Goal: Find specific page/section: Find specific page/section

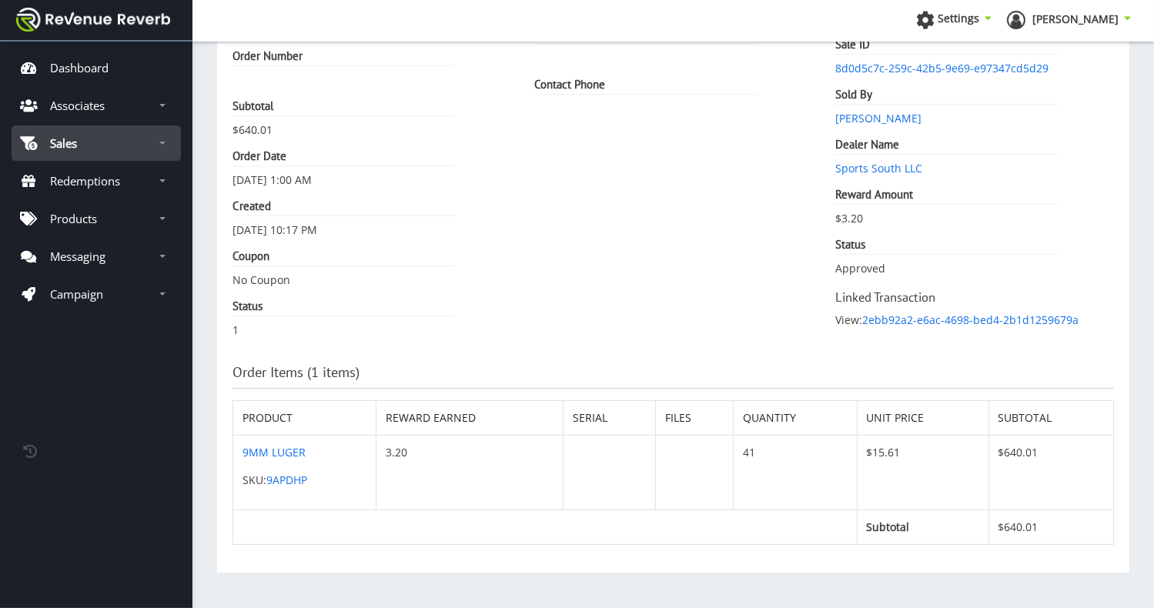
scroll to position [12, 12]
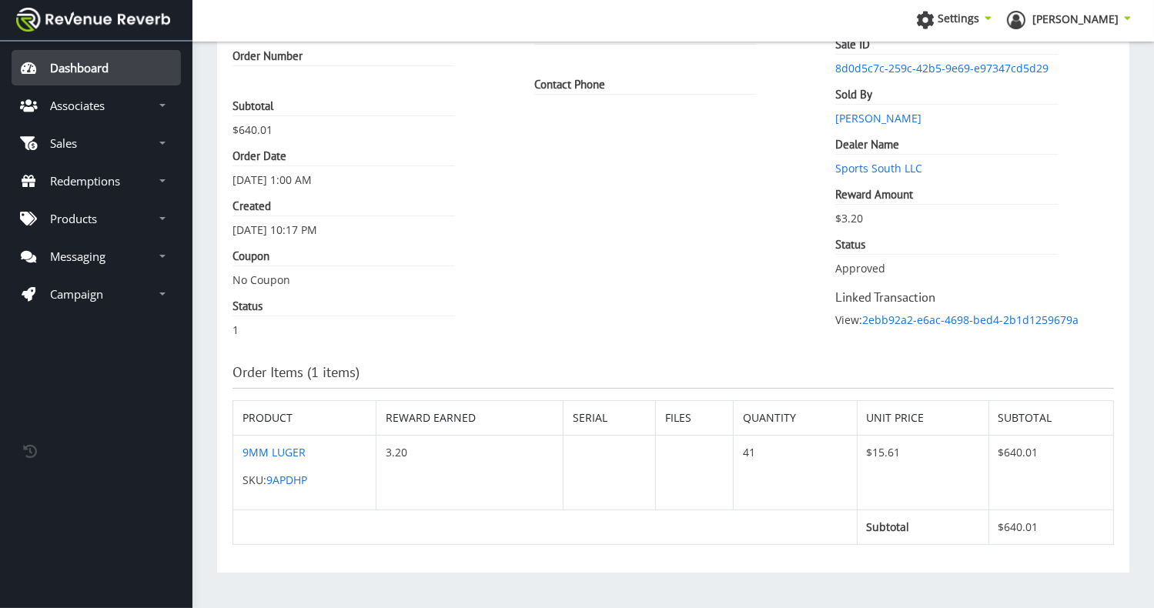
click at [104, 65] on p "Dashboard" at bounding box center [79, 67] width 59 height 15
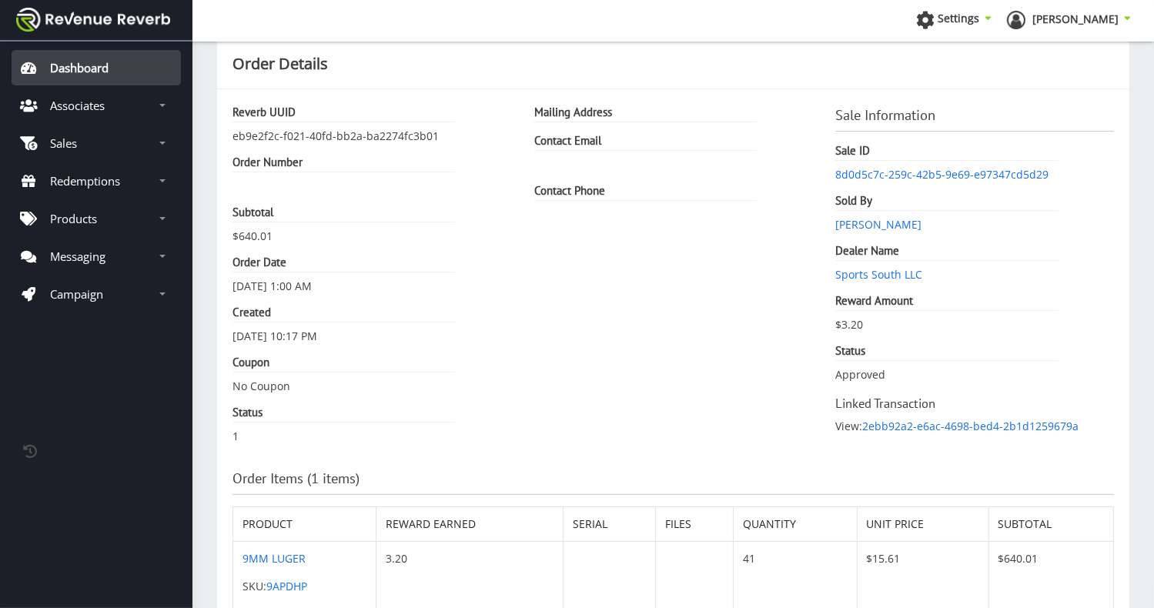
scroll to position [0, 0]
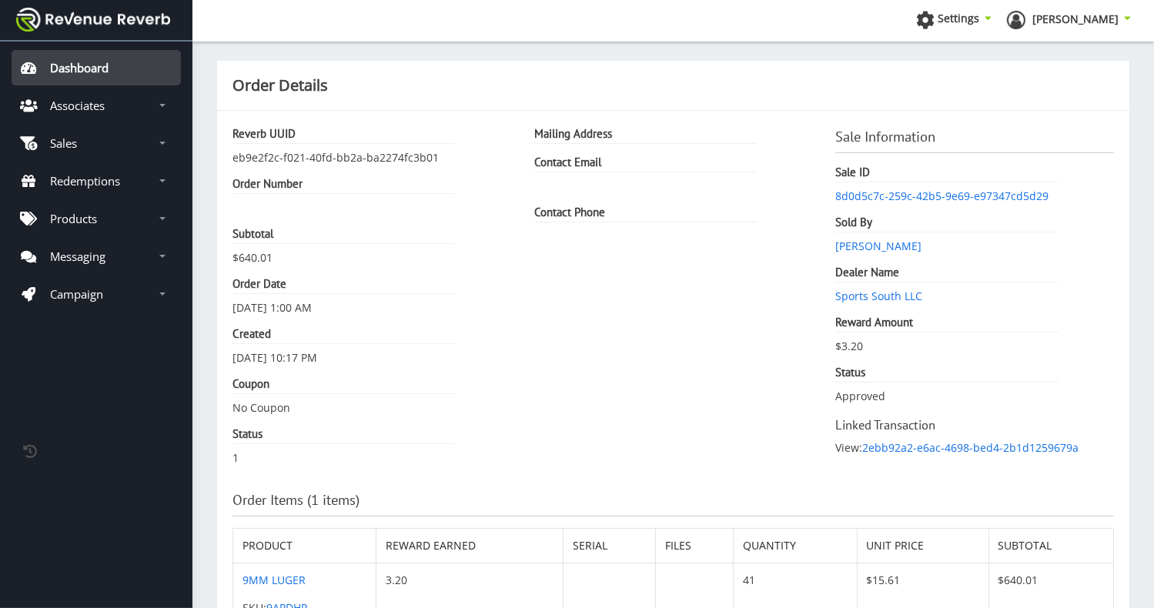
click at [68, 73] on p "Dashboard" at bounding box center [79, 67] width 59 height 15
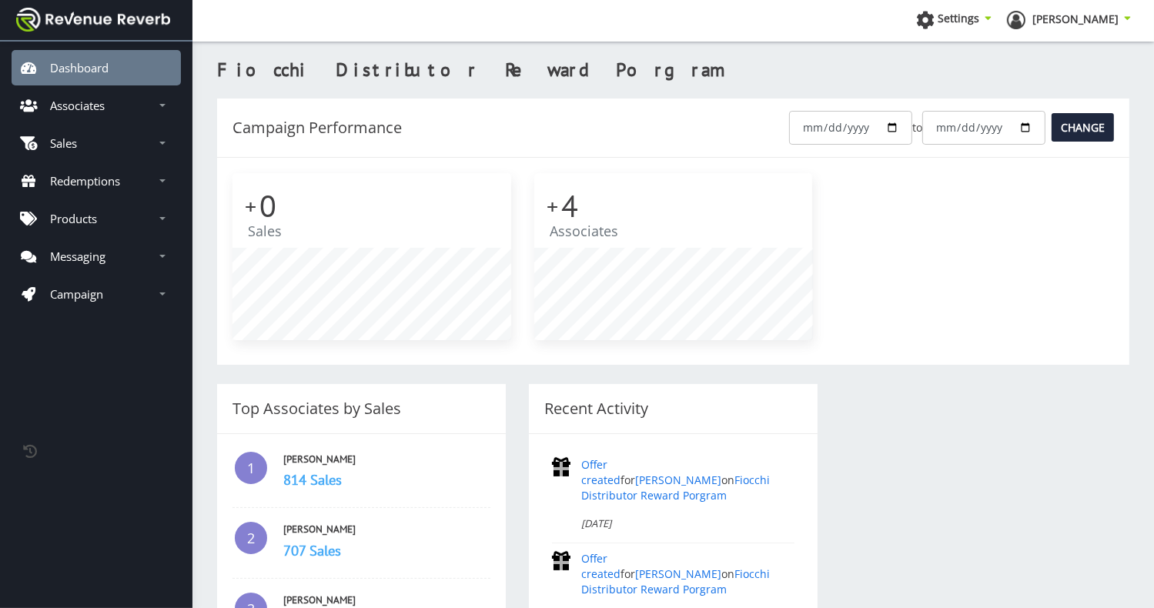
scroll to position [12, 12]
click at [111, 97] on link "Associates" at bounding box center [96, 105] width 169 height 35
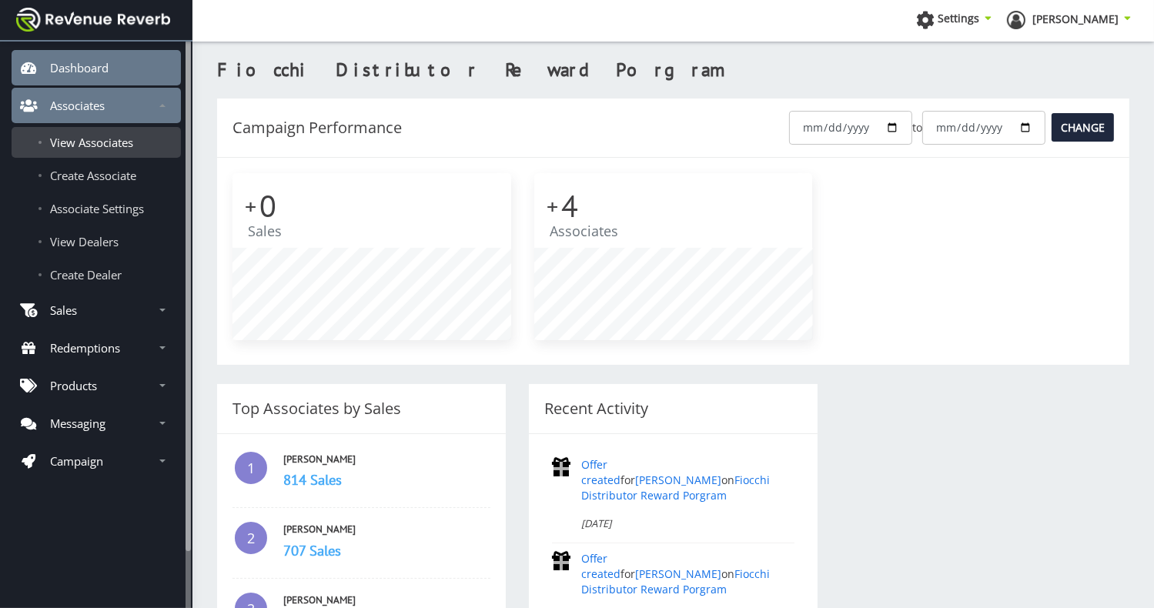
click at [99, 139] on span "View Associates" at bounding box center [91, 142] width 83 height 15
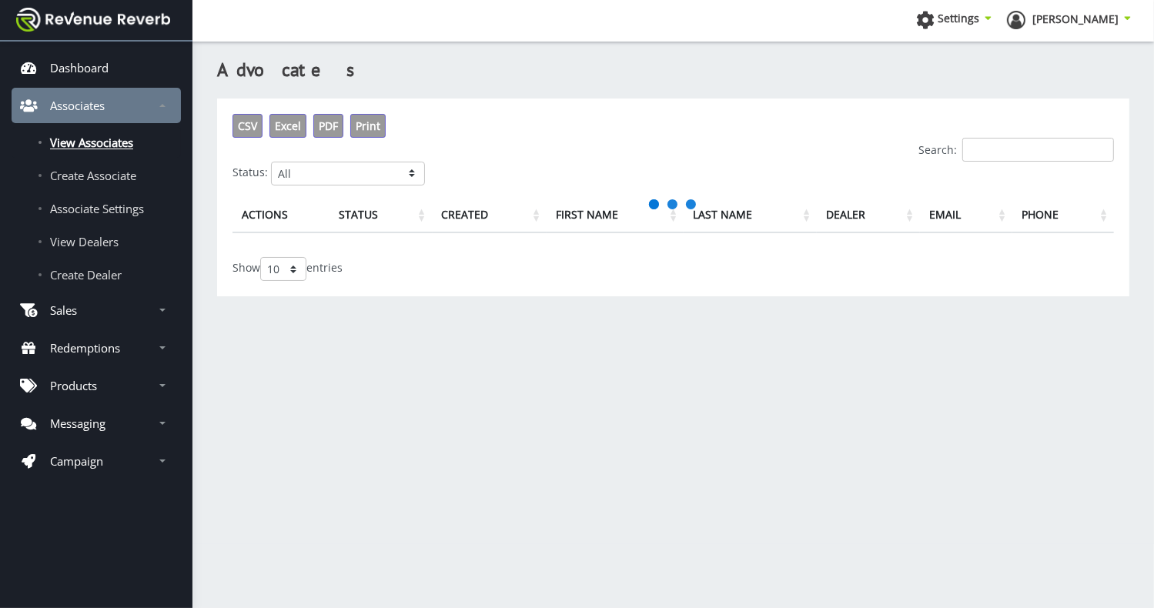
scroll to position [12, 12]
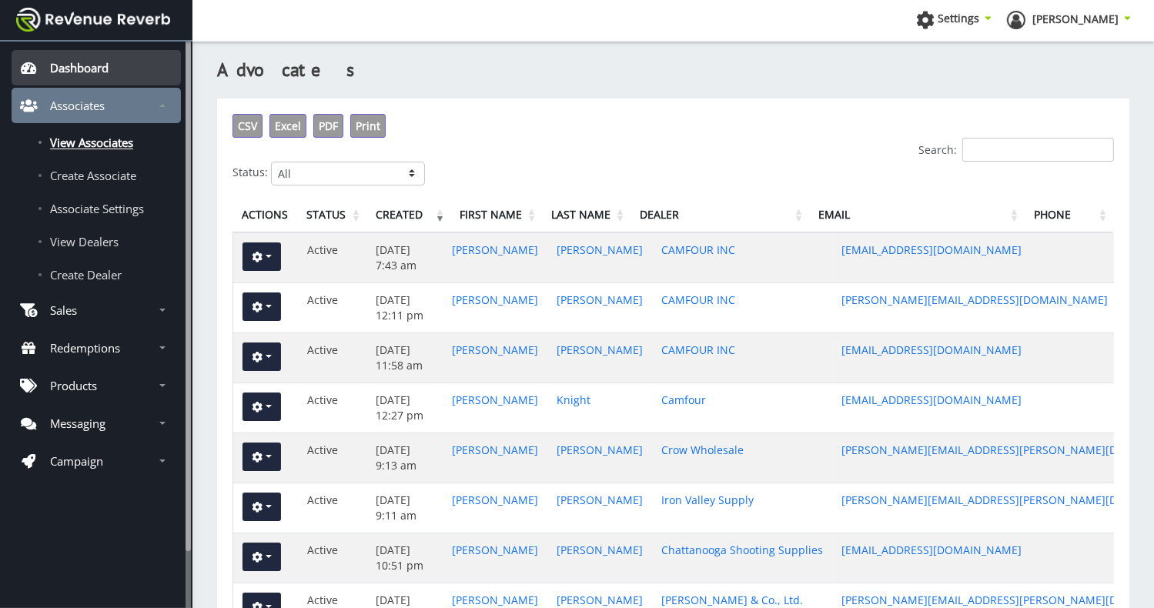
click at [87, 72] on p "Dashboard" at bounding box center [79, 67] width 59 height 15
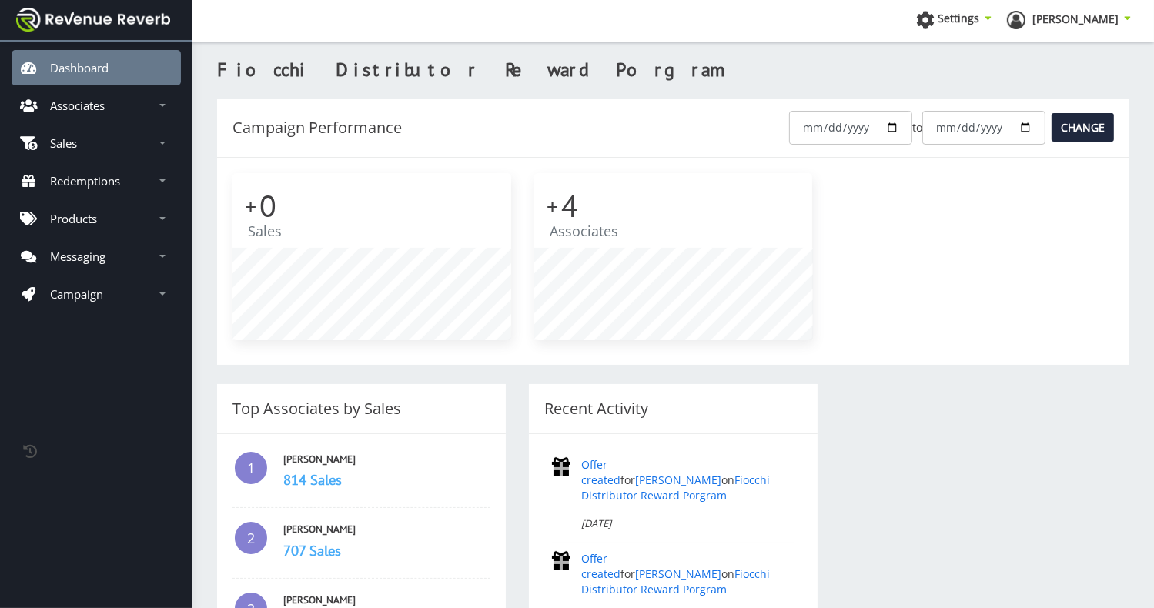
scroll to position [12, 12]
click at [303, 460] on link "[PERSON_NAME]" at bounding box center [319, 459] width 72 height 13
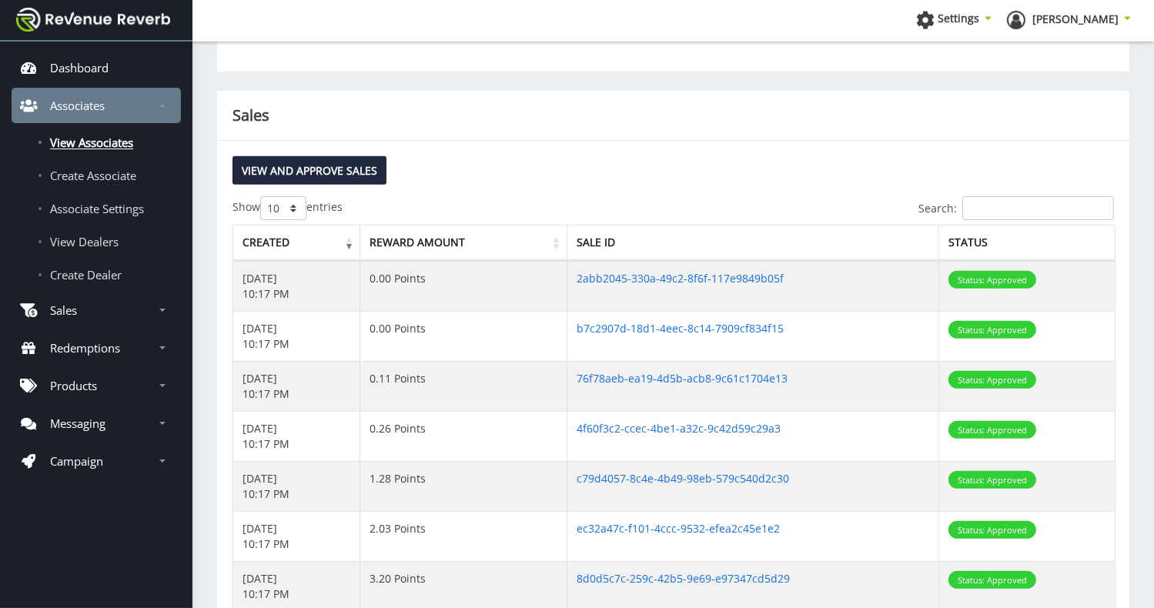
scroll to position [599, 0]
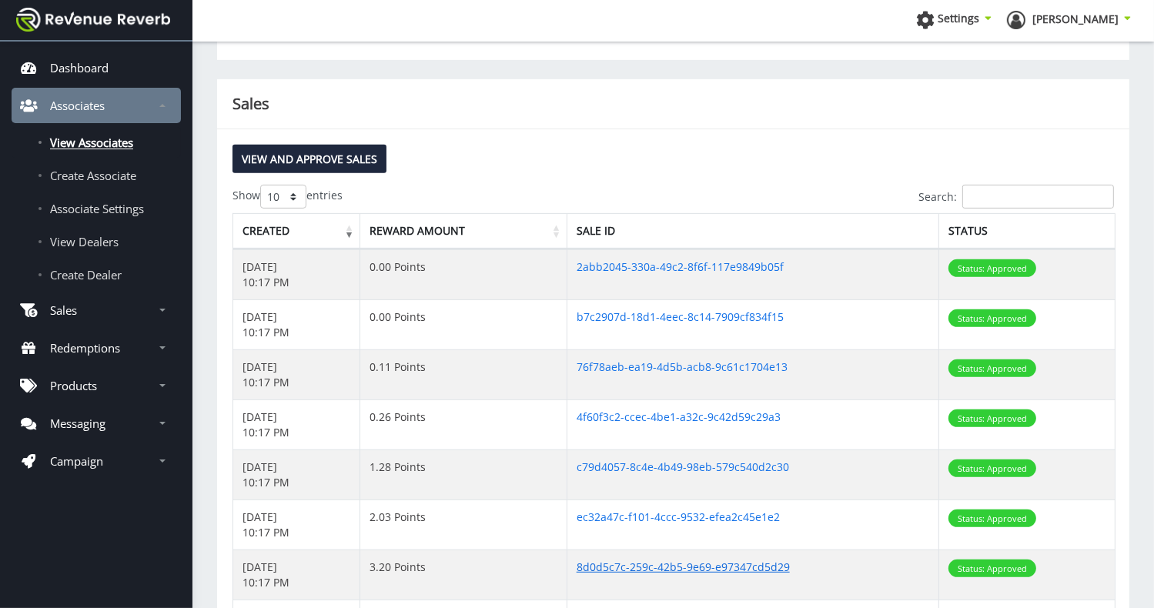
click at [616, 560] on link "8d0d5c7c-259c-42b5-9e69-e97347cd5d29" at bounding box center [683, 567] width 213 height 15
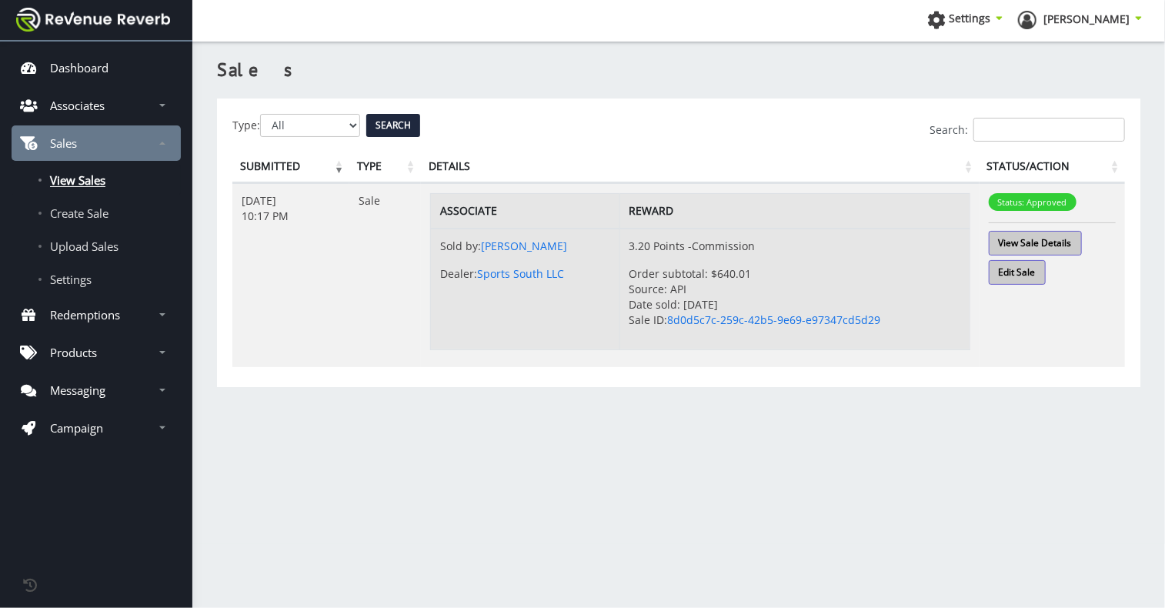
scroll to position [12, 12]
click at [1050, 239] on link "View Sale Details" at bounding box center [1035, 243] width 93 height 25
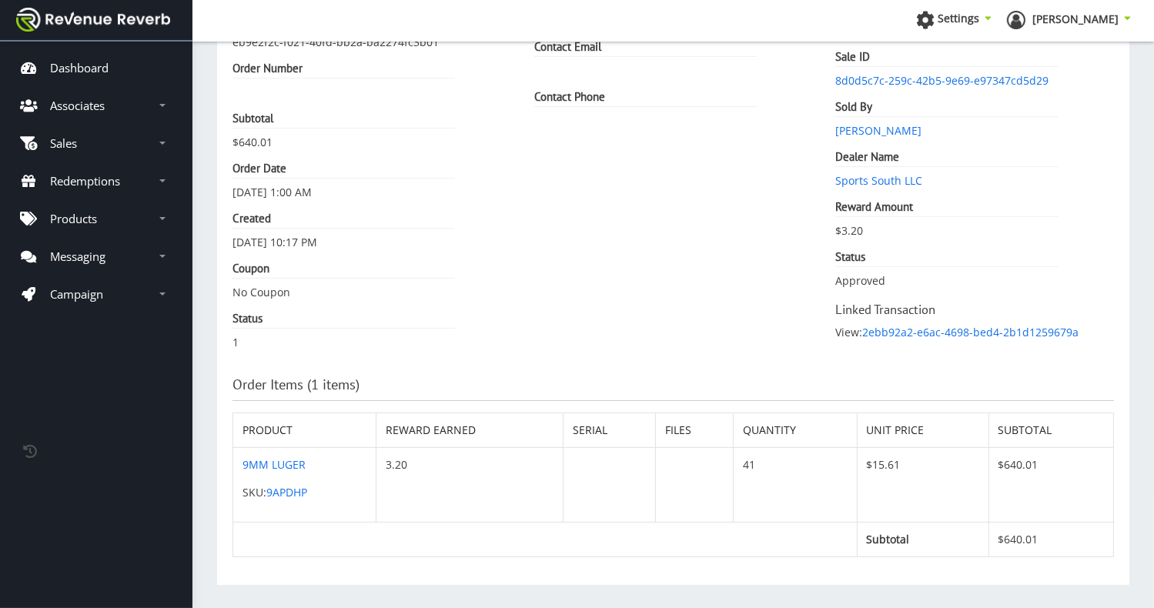
scroll to position [128, 0]
